Goal: Task Accomplishment & Management: Complete application form

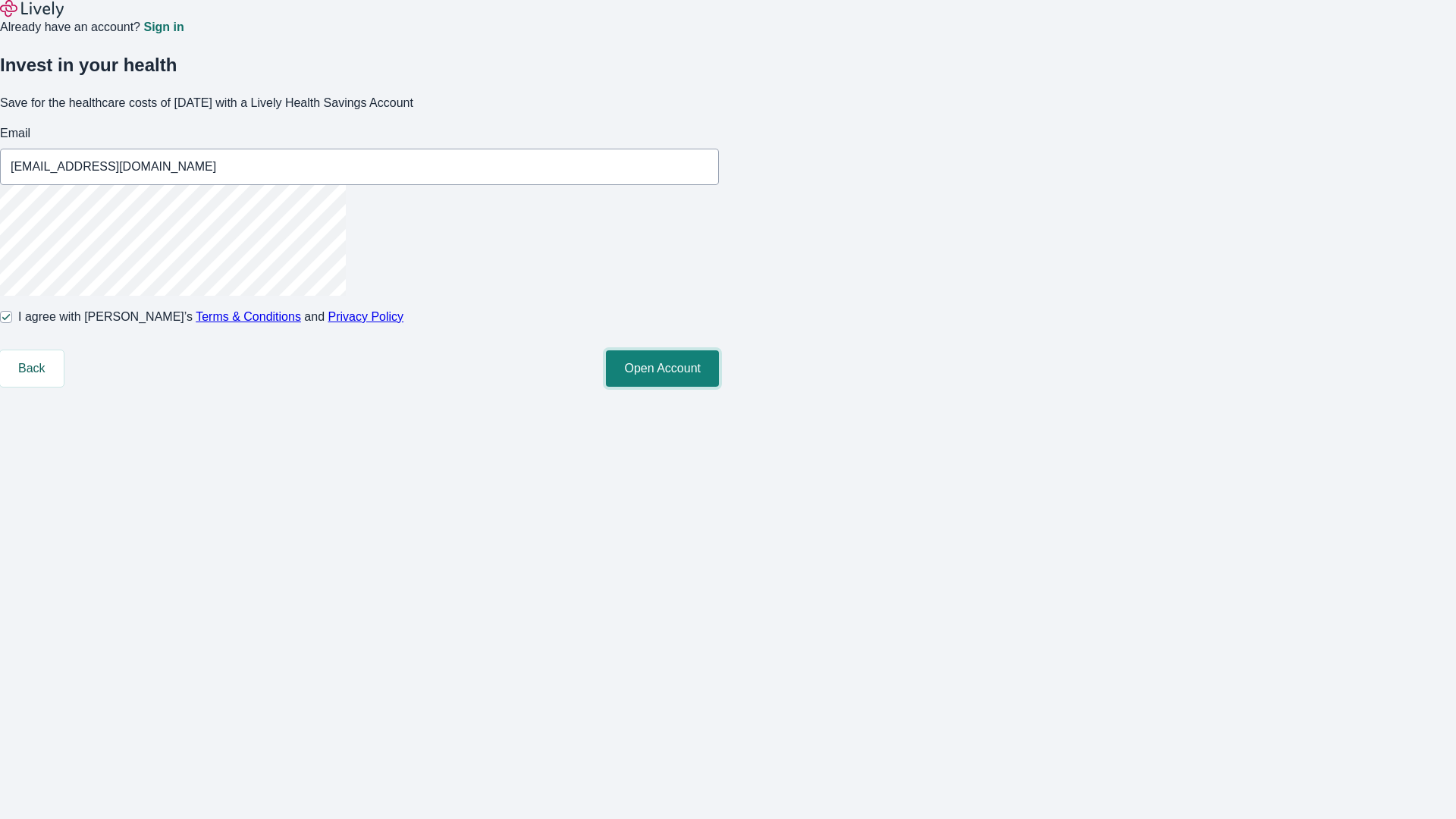
click at [719, 387] on button "Open Account" at bounding box center [662, 368] width 113 height 36
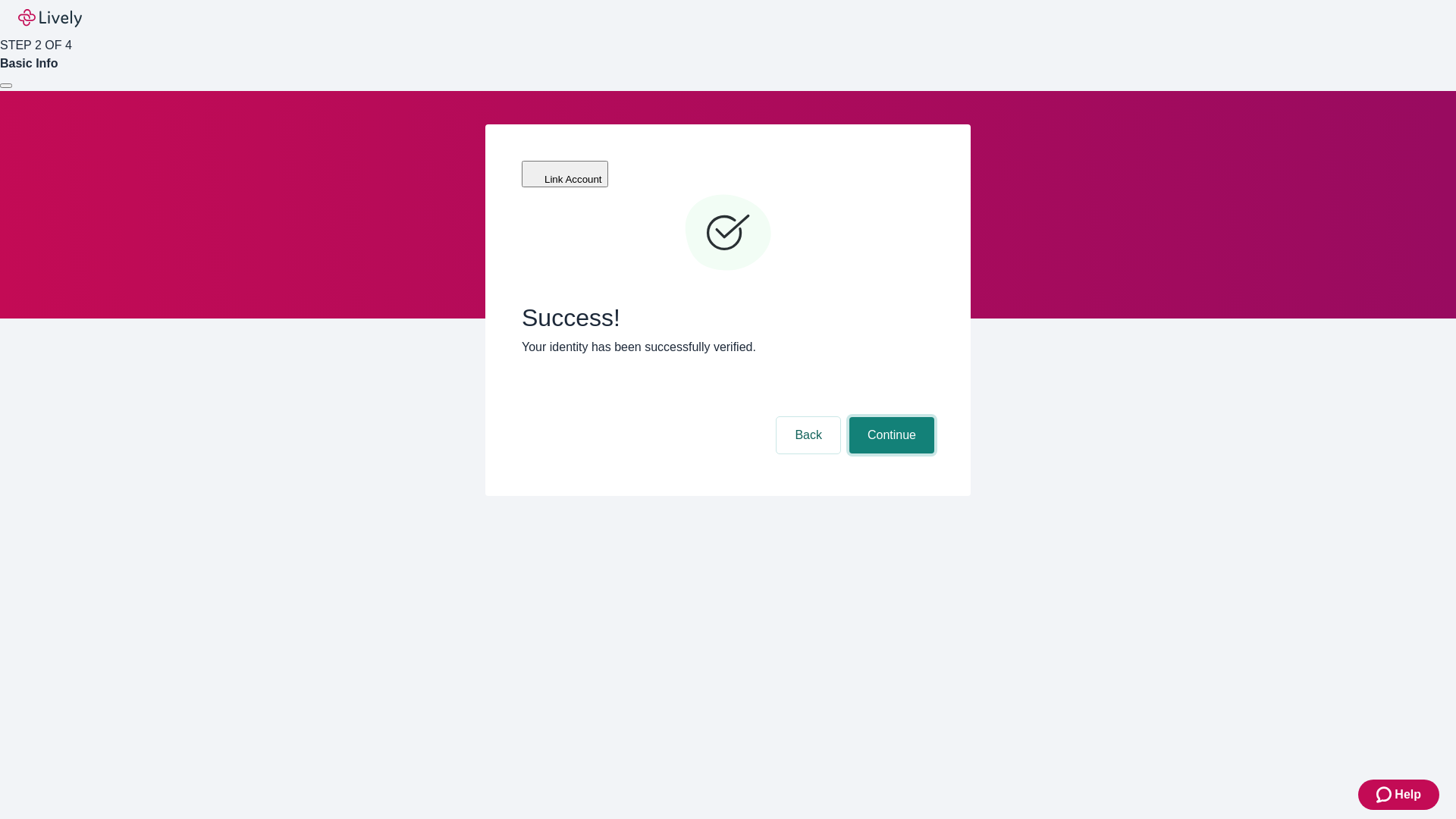
click at [889, 417] on button "Continue" at bounding box center [892, 435] width 85 height 36
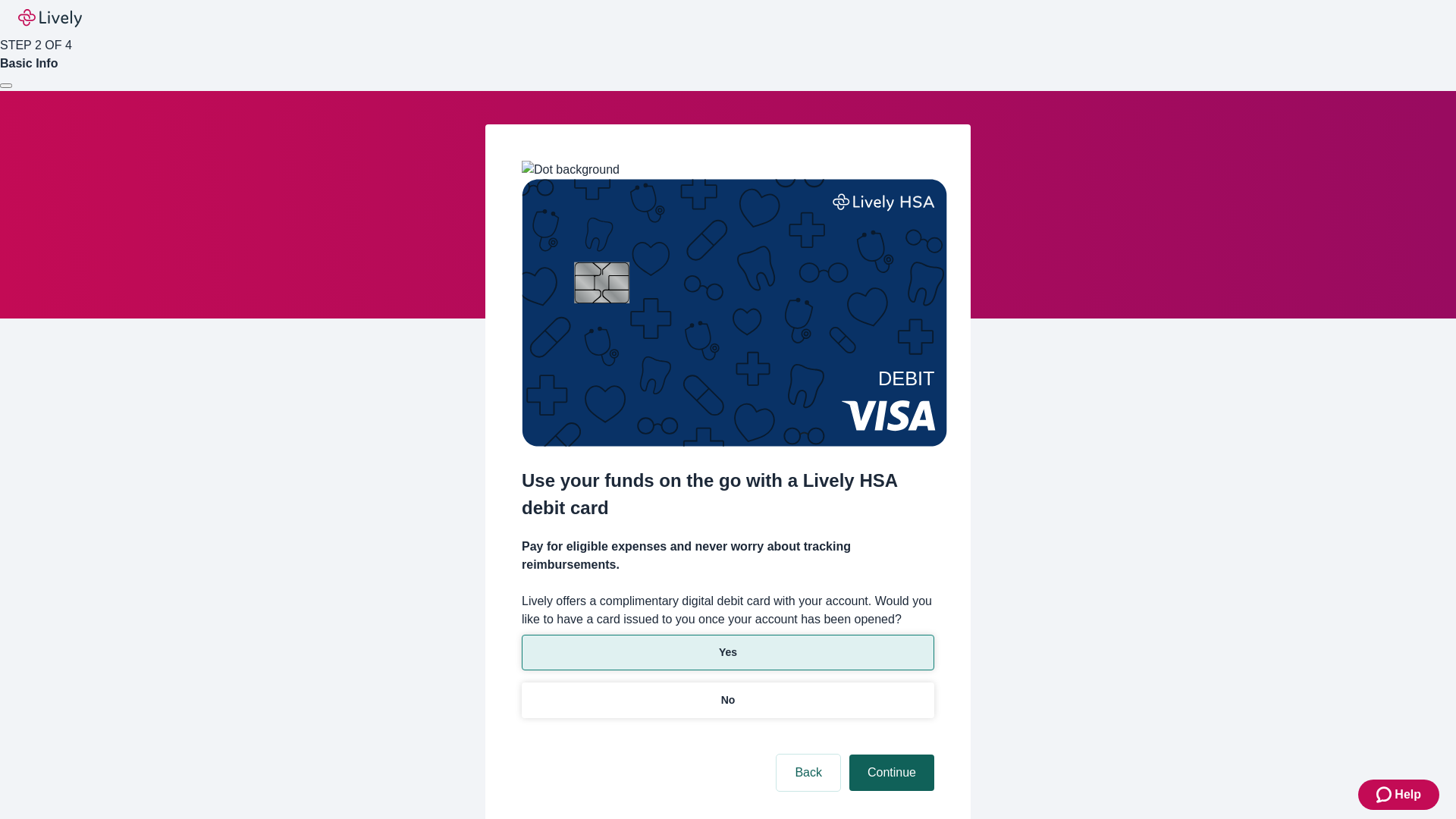
click at [727, 693] on p "No" at bounding box center [728, 701] width 15 height 16
click at [889, 755] on button "Continue" at bounding box center [892, 773] width 85 height 36
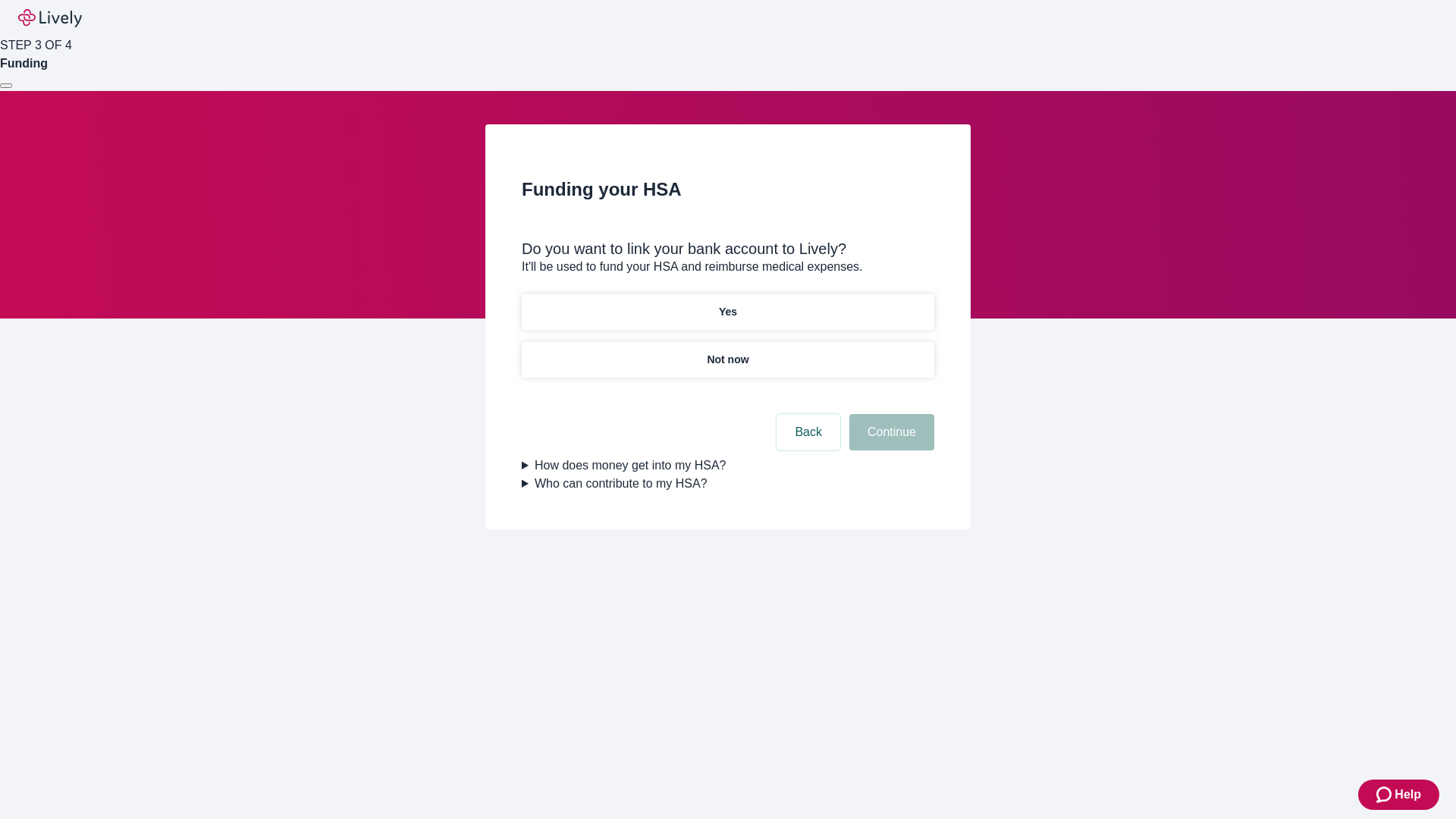
click at [727, 304] on p "Yes" at bounding box center [728, 312] width 18 height 16
click at [889, 414] on button "Continue" at bounding box center [892, 432] width 85 height 36
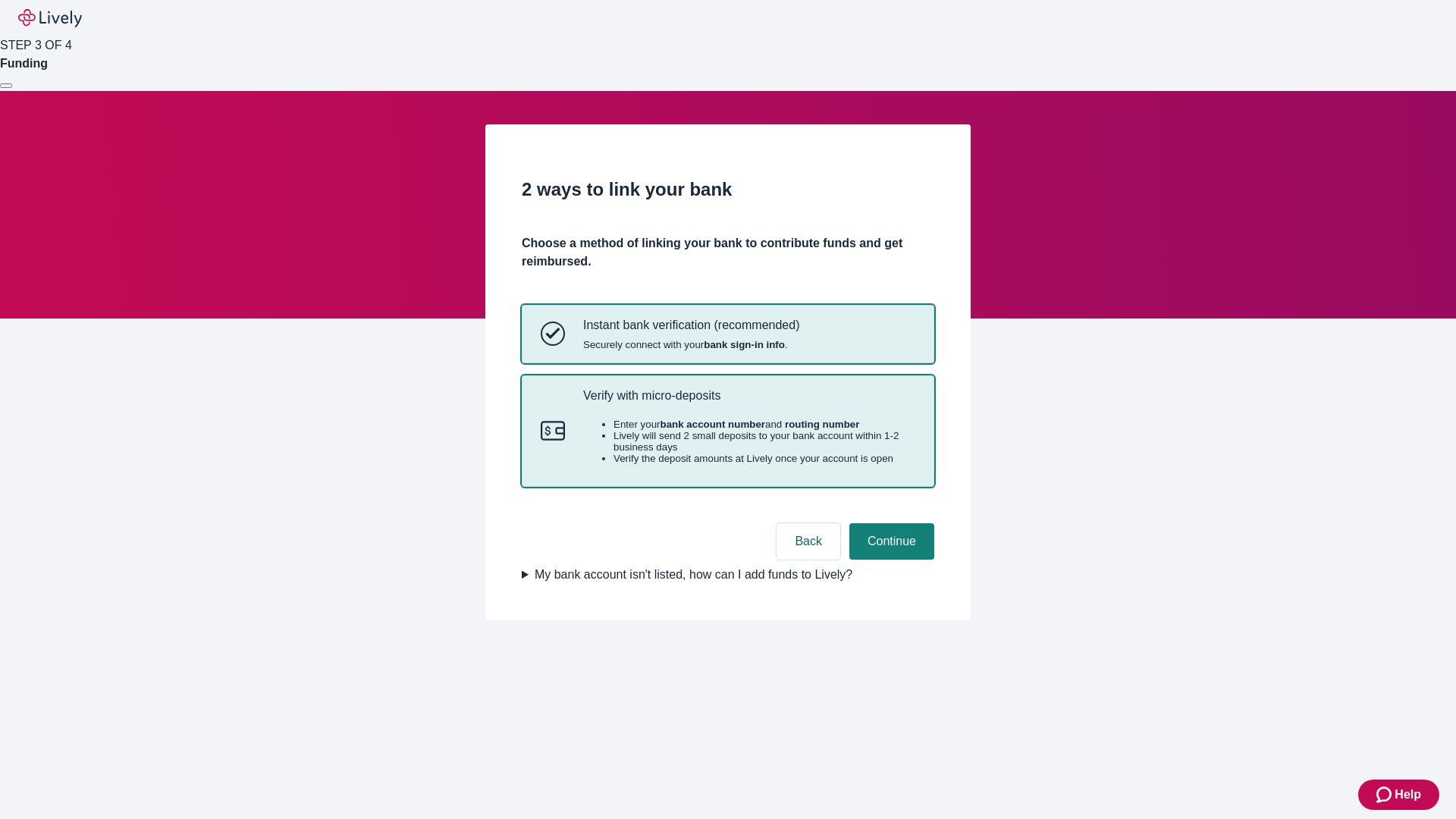
click at [749, 403] on p "Verify with micro-deposits" at bounding box center [749, 396] width 333 height 15
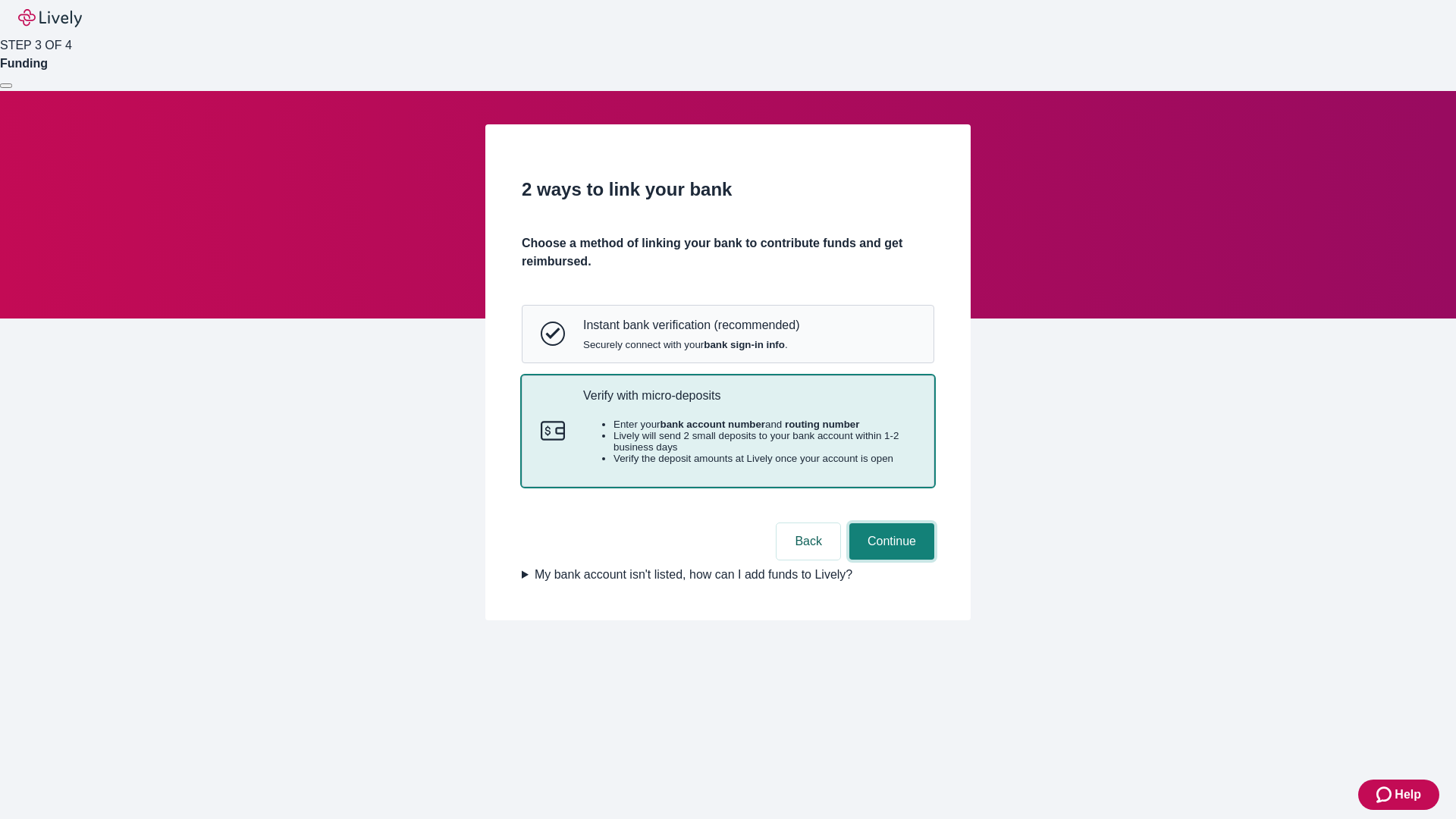
click at [889, 560] on button "Continue" at bounding box center [892, 541] width 85 height 36
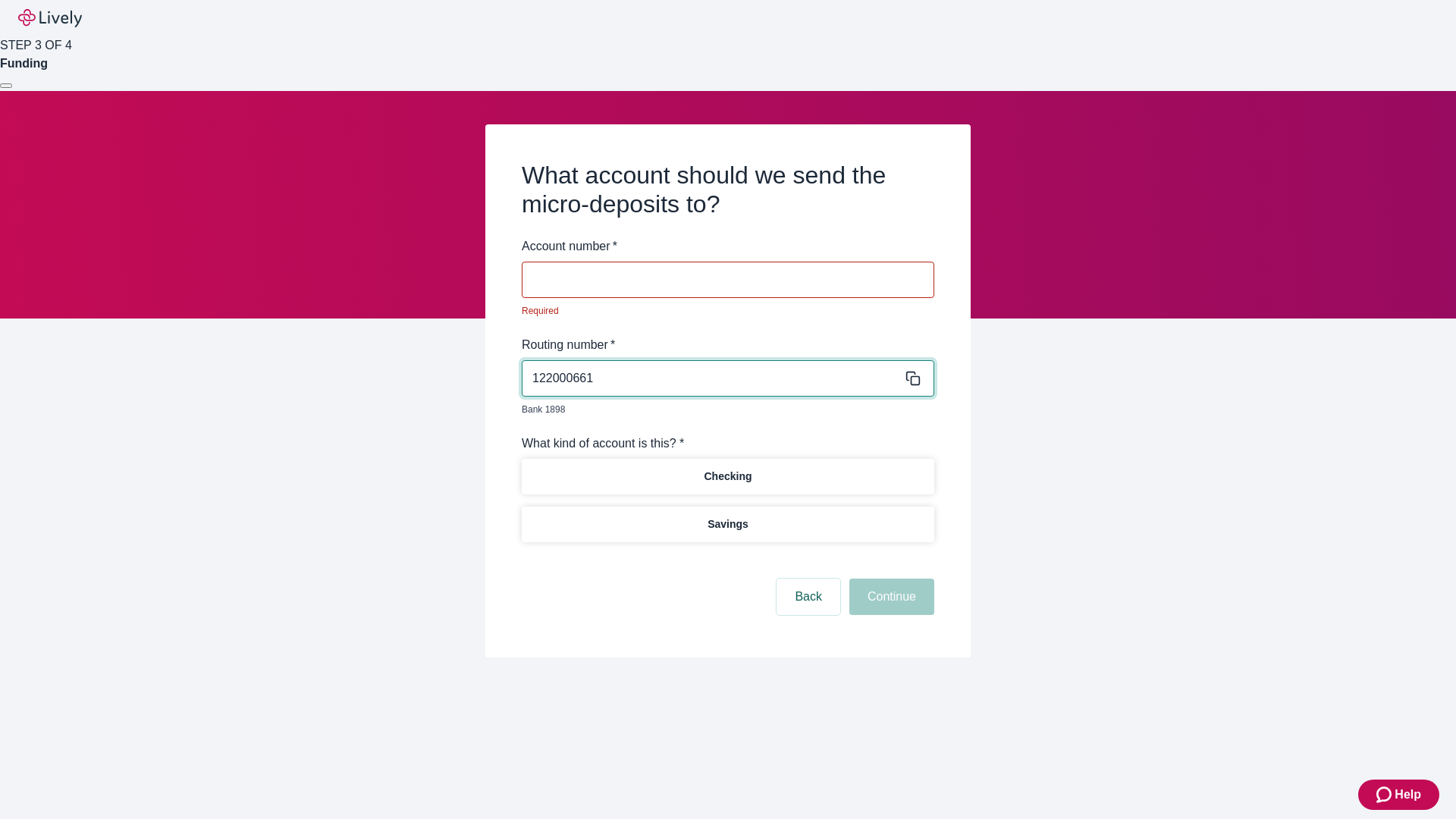
type input "122000661"
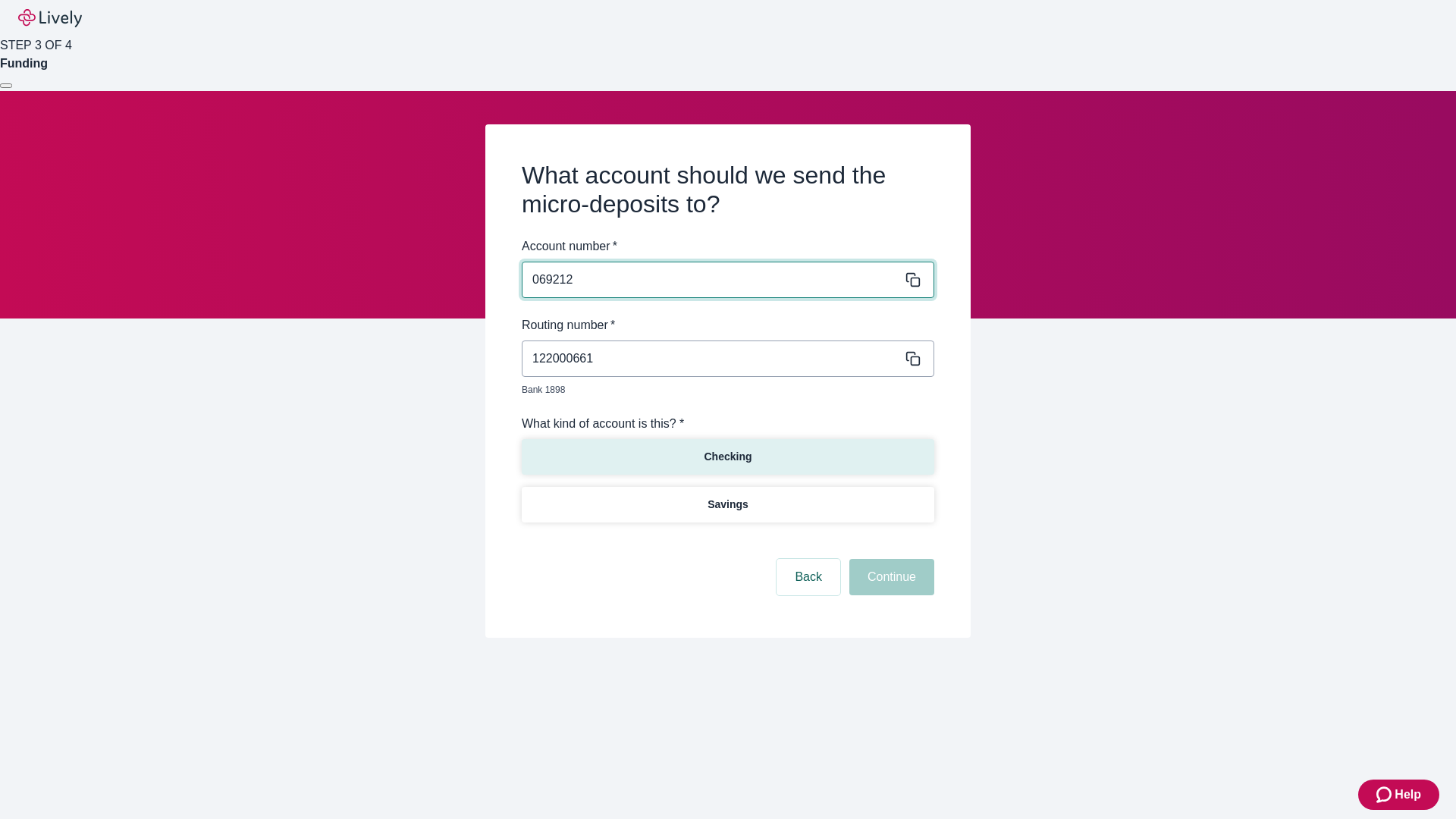
type input "069212"
click at [727, 449] on p "Checking" at bounding box center [727, 457] width 48 height 16
